Goal: Navigation & Orientation: Find specific page/section

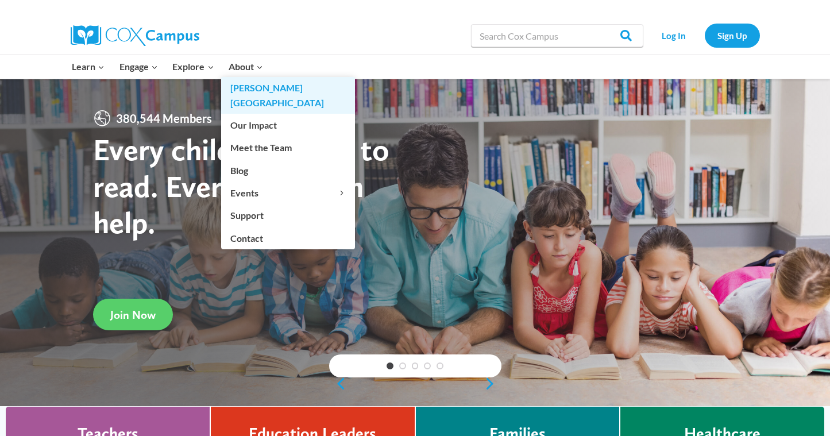
click at [259, 90] on link "[PERSON_NAME][GEOGRAPHIC_DATA]" at bounding box center [288, 95] width 134 height 37
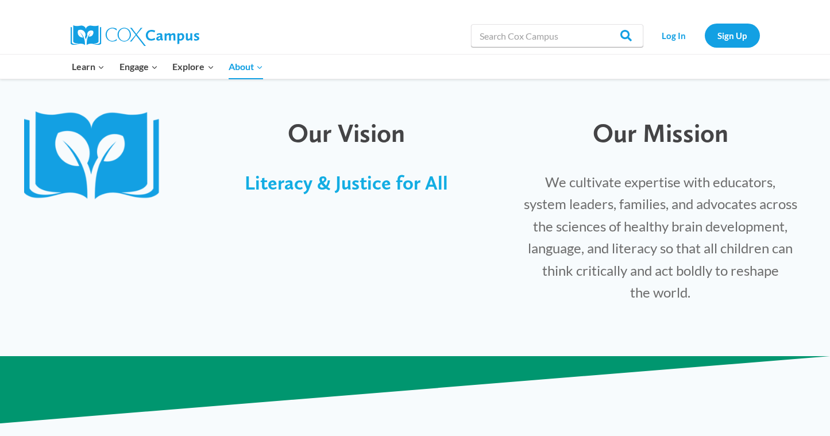
scroll to position [326, 0]
